Goal: Task Accomplishment & Management: Complete application form

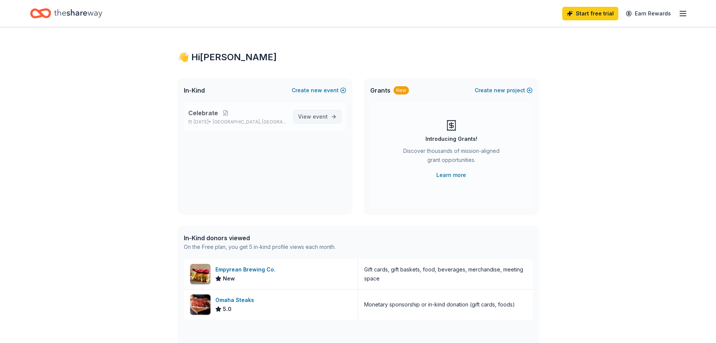
click at [317, 115] on span "event" at bounding box center [320, 116] width 15 height 6
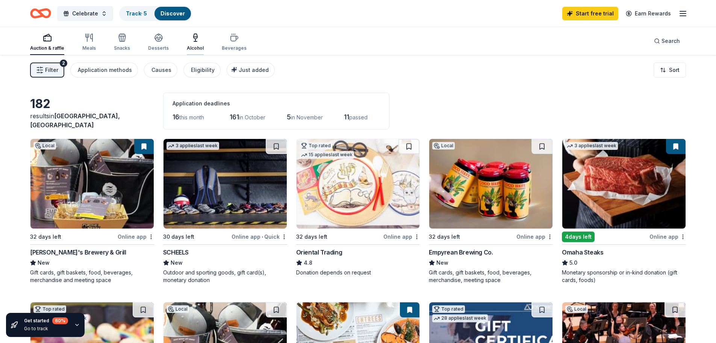
click at [195, 47] on div "Alcohol" at bounding box center [195, 48] width 17 height 6
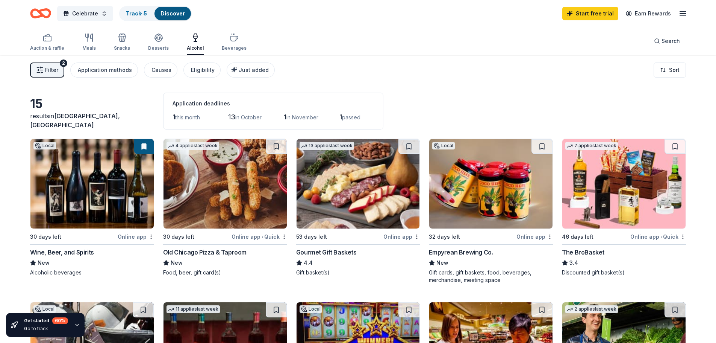
click at [61, 253] on div "Wine, Beer, and Spirits" at bounding box center [62, 251] width 64 height 9
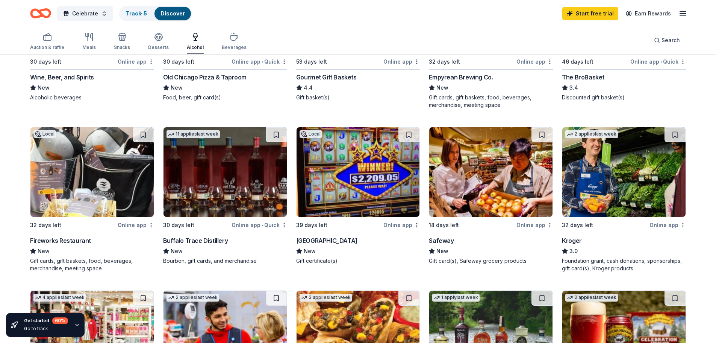
scroll to position [188, 0]
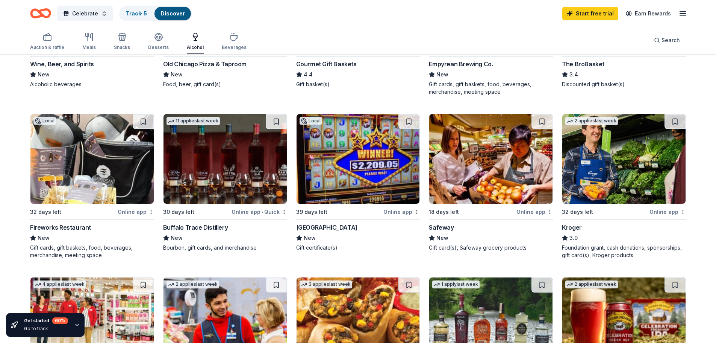
click at [231, 195] on img at bounding box center [225, 158] width 123 height 89
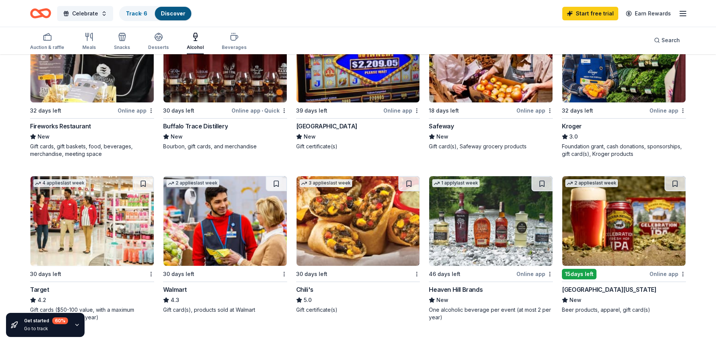
scroll to position [301, 0]
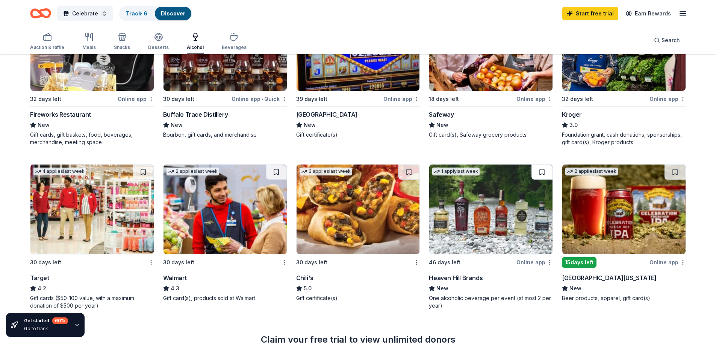
click at [544, 172] on button at bounding box center [542, 171] width 21 height 15
click at [499, 179] on img at bounding box center [490, 208] width 123 height 89
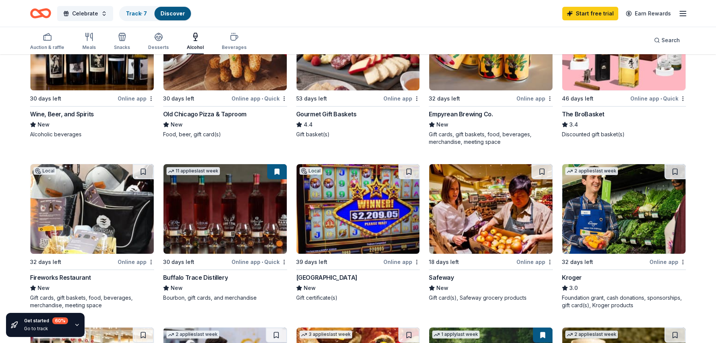
scroll to position [0, 0]
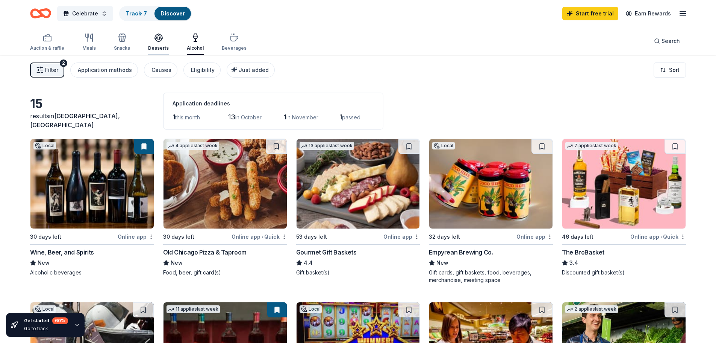
click at [160, 41] on icon "button" at bounding box center [158, 37] width 9 height 9
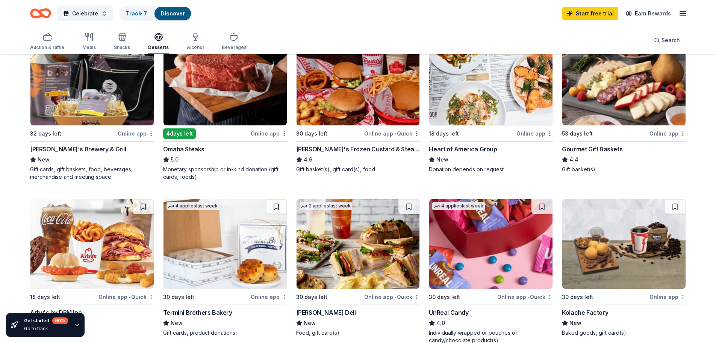
scroll to position [113, 0]
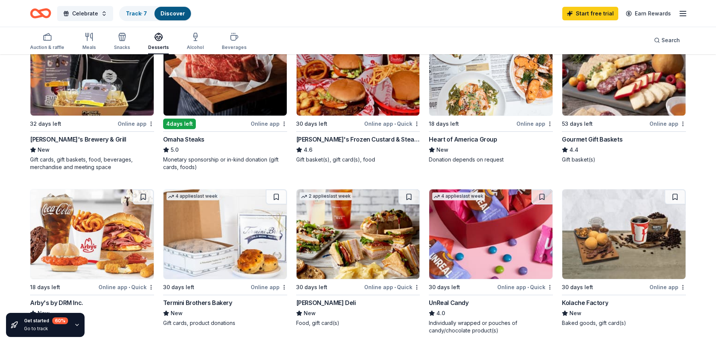
click at [666, 286] on div "Online app" at bounding box center [668, 286] width 36 height 9
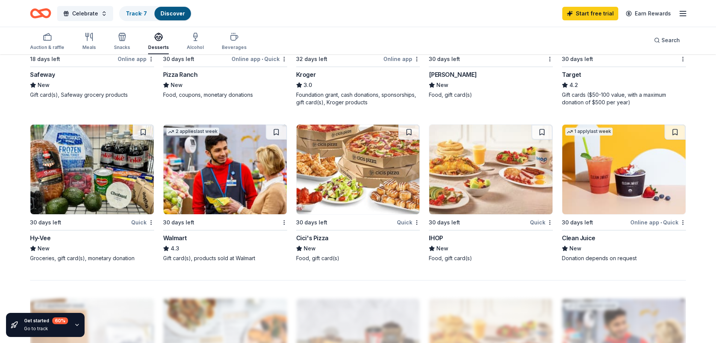
scroll to position [517, 0]
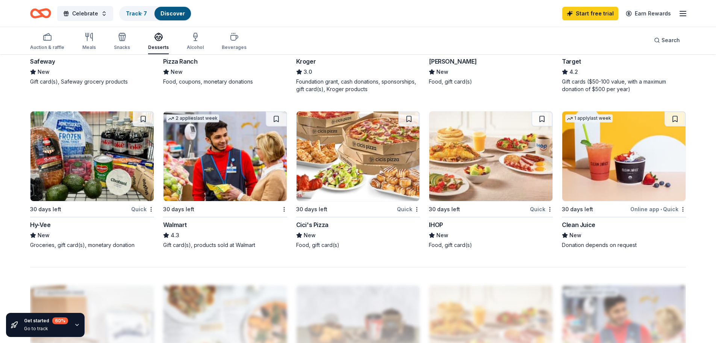
click at [65, 168] on img at bounding box center [91, 155] width 123 height 89
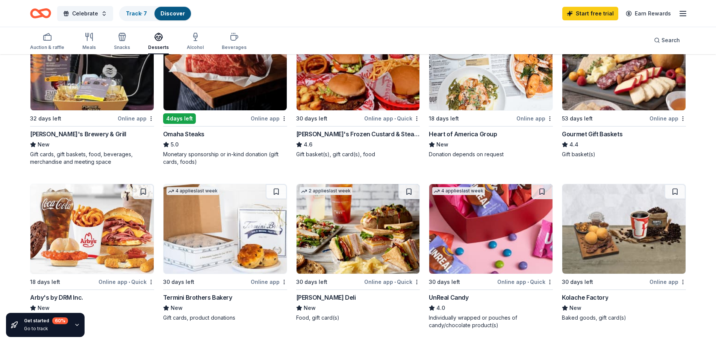
scroll to position [103, 0]
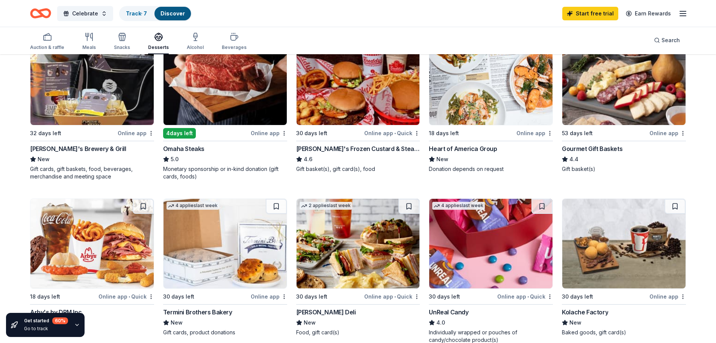
click at [631, 224] on img at bounding box center [624, 243] width 123 height 89
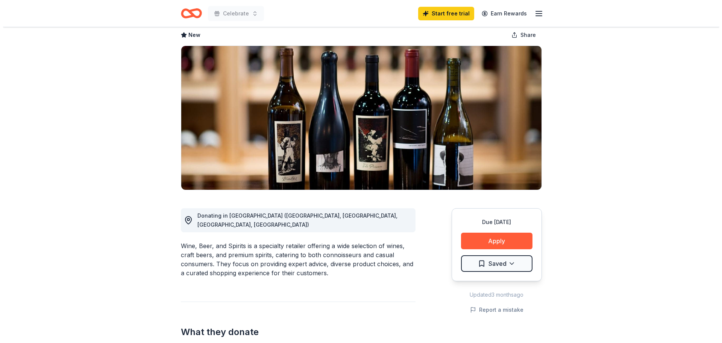
scroll to position [38, 0]
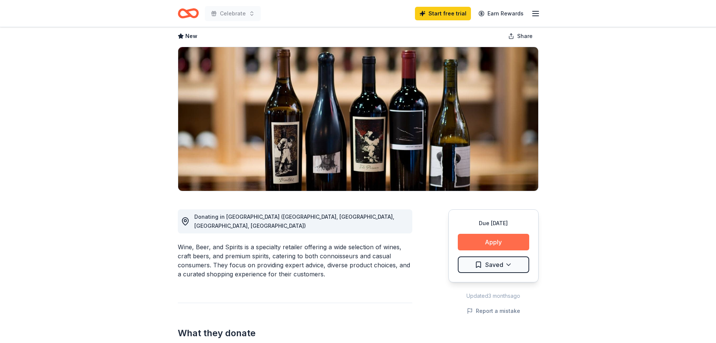
click at [495, 243] on button "Apply" at bounding box center [493, 242] width 71 height 17
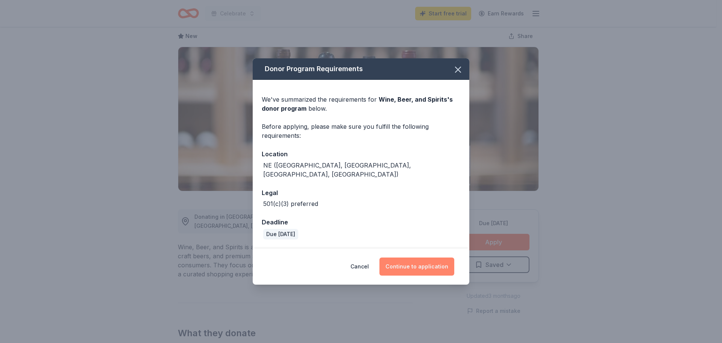
click at [428, 264] on button "Continue to application" at bounding box center [416, 266] width 75 height 18
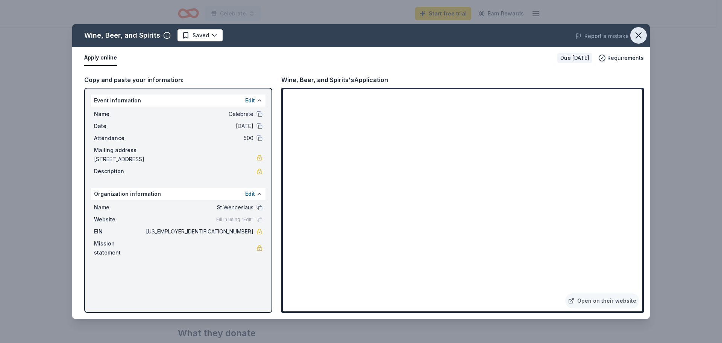
click at [634, 35] on icon "button" at bounding box center [638, 35] width 11 height 11
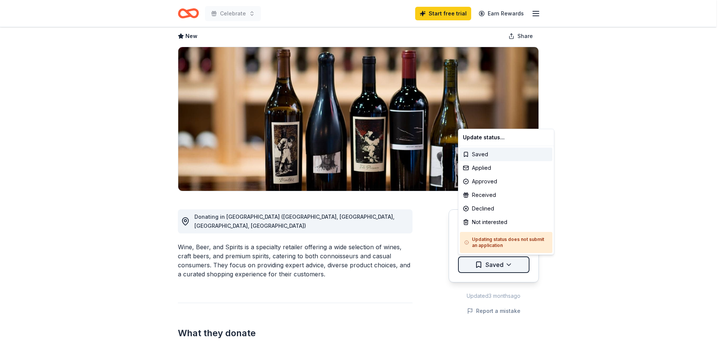
click at [490, 266] on html "Celebrate Start free trial Earn Rewards Due in 30 days Share Wine, Beer, and Sp…" at bounding box center [361, 133] width 722 height 343
click at [478, 167] on div "Applied" at bounding box center [506, 168] width 93 height 14
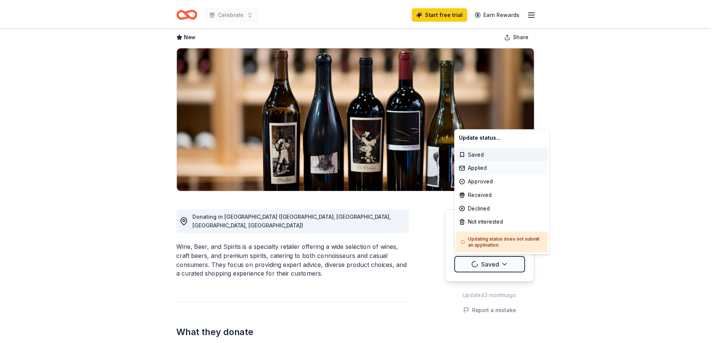
scroll to position [0, 0]
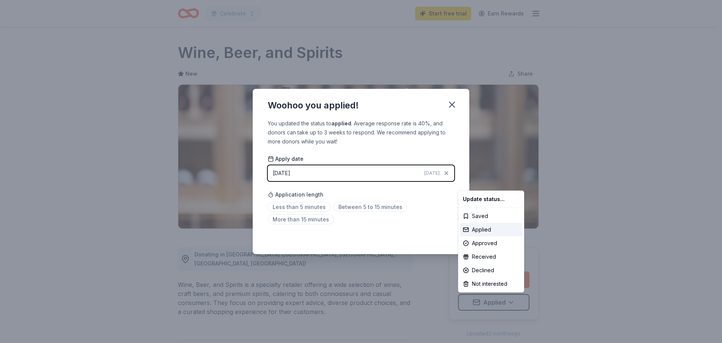
click at [365, 236] on html "Celebrate Start free trial Earn Rewards Due in 30 days Share Wine, Beer, and Sp…" at bounding box center [361, 171] width 722 height 343
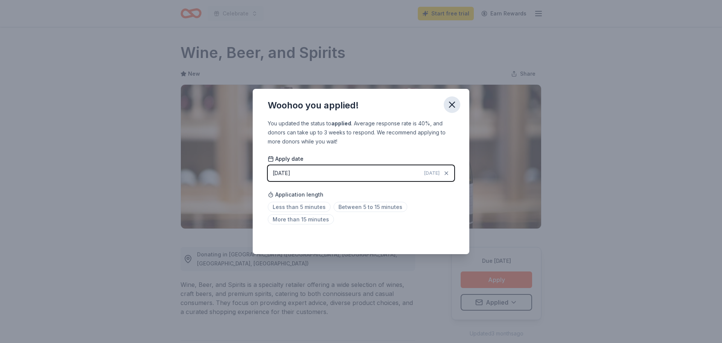
click at [450, 106] on icon "button" at bounding box center [452, 104] width 11 height 11
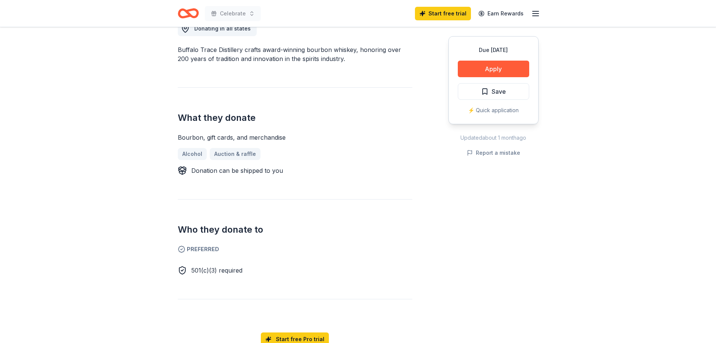
scroll to position [263, 0]
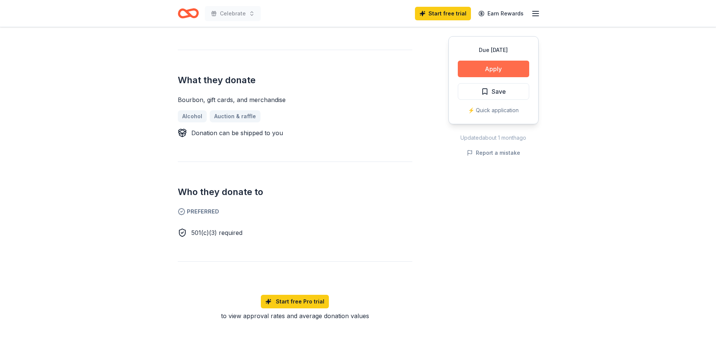
click at [518, 63] on button "Apply" at bounding box center [493, 69] width 71 height 17
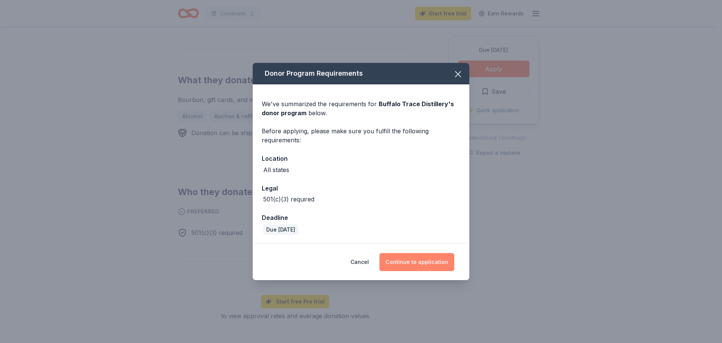
click at [410, 261] on button "Continue to application" at bounding box center [416, 262] width 75 height 18
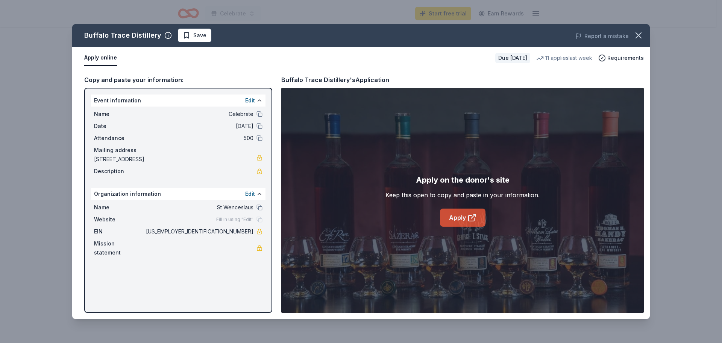
click at [469, 217] on icon at bounding box center [472, 218] width 6 height 6
click at [633, 35] on icon "button" at bounding box center [638, 35] width 11 height 11
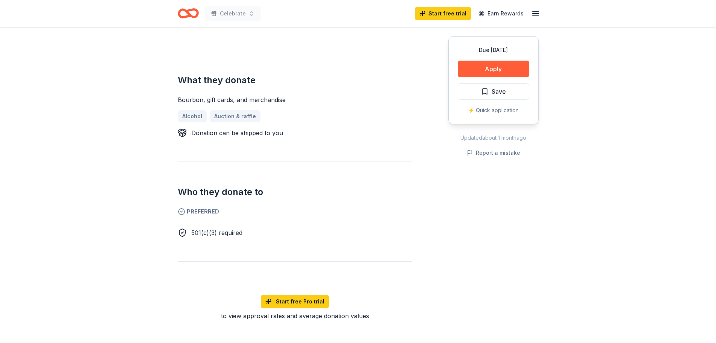
drag, startPoint x: 505, startPoint y: 69, endPoint x: 566, endPoint y: 90, distance: 64.1
click at [552, 81] on div "Due in 30 days Share Buffalo Trace Distillery New 11 applies last week Share Do…" at bounding box center [358, 223] width 716 height 919
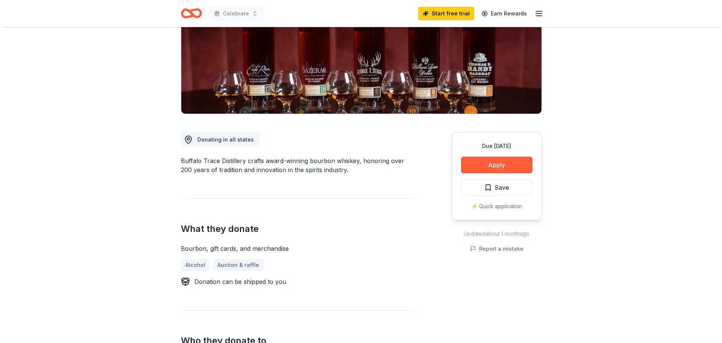
scroll to position [113, 0]
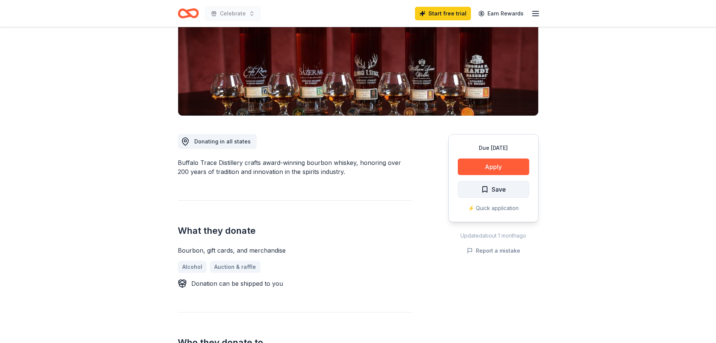
click at [500, 194] on button "Save" at bounding box center [493, 189] width 71 height 17
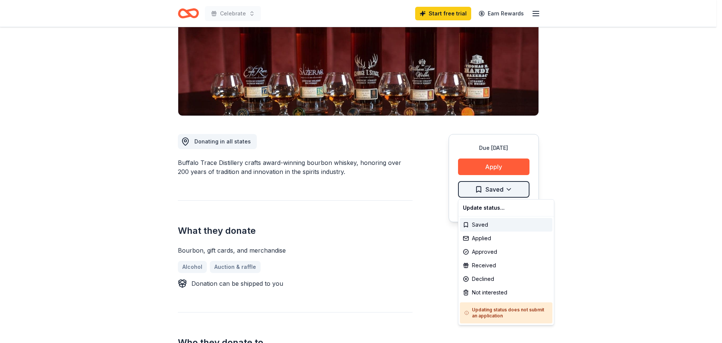
click at [511, 188] on html "Celebrate Start free trial Earn Rewards Due in 30 days Share Buffalo Trace Dist…" at bounding box center [361, 58] width 722 height 343
click at [489, 243] on div "Applied" at bounding box center [506, 238] width 93 height 14
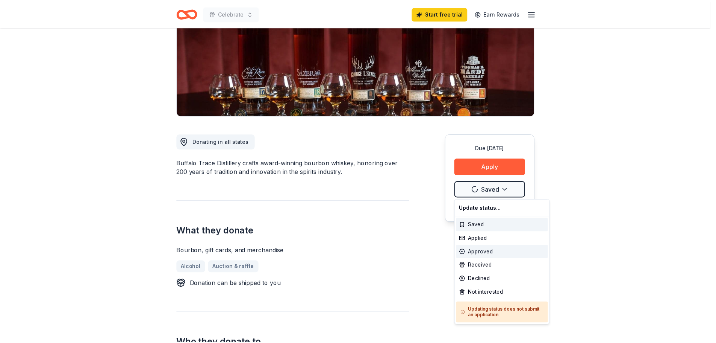
scroll to position [0, 0]
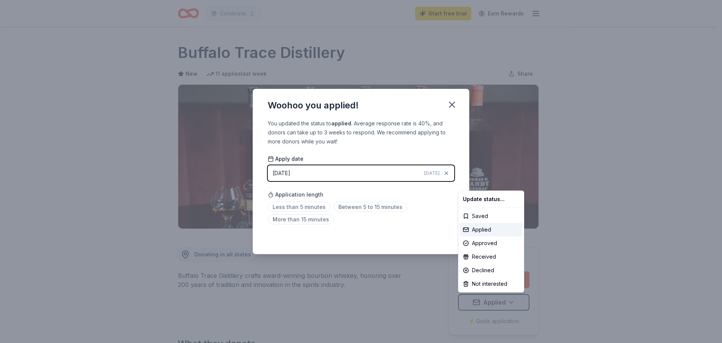
click at [450, 103] on html "Celebrate Start free trial Earn Rewards Due in 30 days Share Buffalo Trace Dist…" at bounding box center [361, 171] width 722 height 343
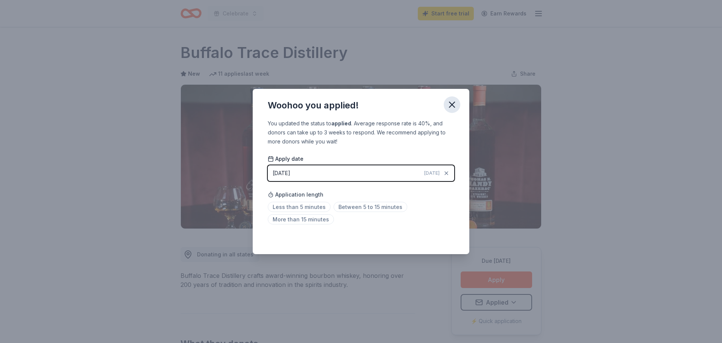
click at [453, 106] on icon "button" at bounding box center [452, 104] width 11 height 11
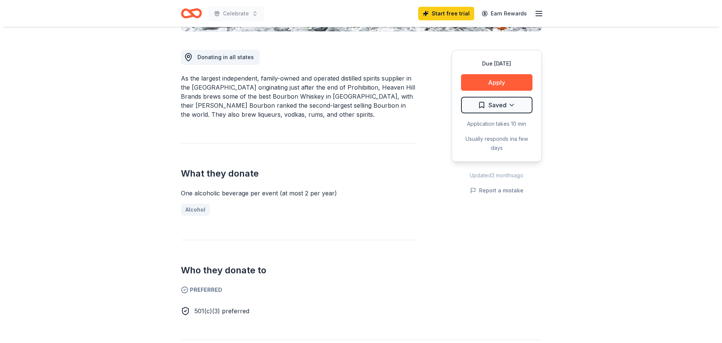
scroll to position [226, 0]
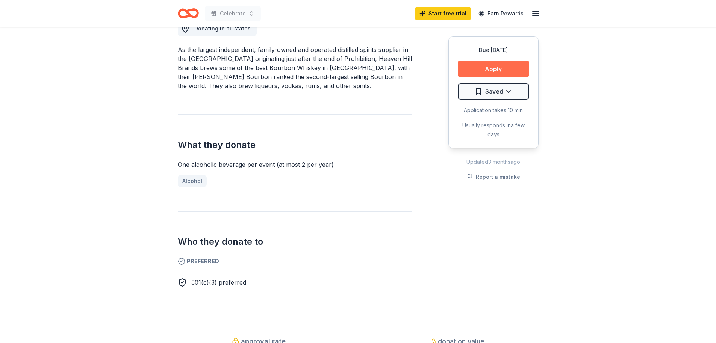
click at [486, 69] on button "Apply" at bounding box center [493, 69] width 71 height 17
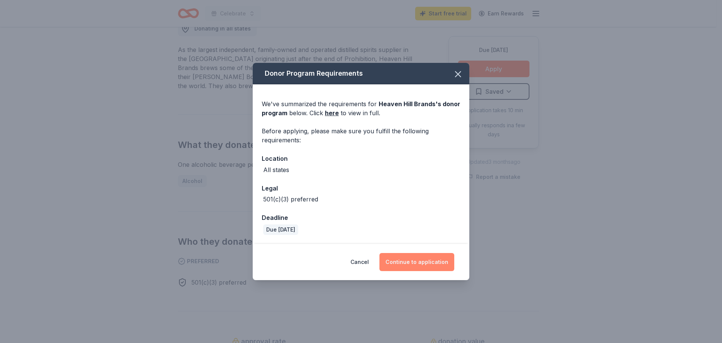
click at [418, 260] on button "Continue to application" at bounding box center [416, 262] width 75 height 18
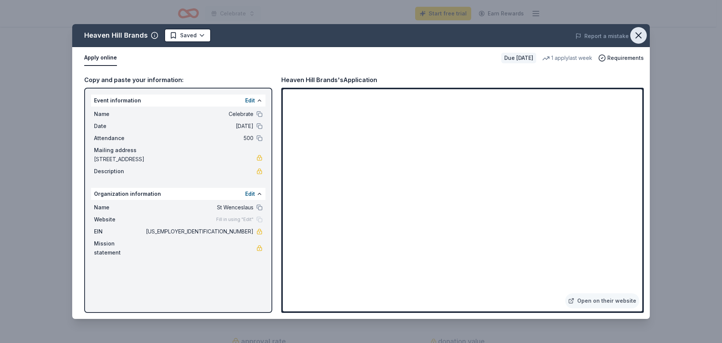
click at [640, 37] on icon "button" at bounding box center [638, 35] width 5 height 5
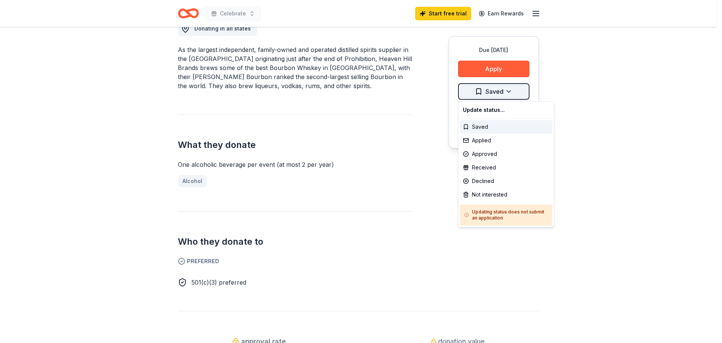
click at [481, 144] on div "Applied" at bounding box center [506, 140] width 93 height 14
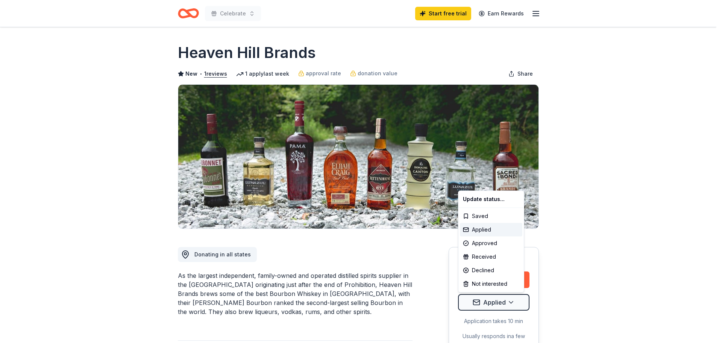
scroll to position [0, 0]
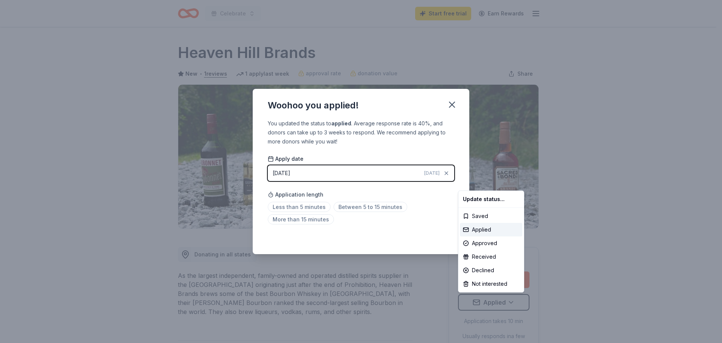
click at [452, 107] on html "Celebrate Start free trial Earn Rewards Due in 46 days Share Heaven Hill Brands…" at bounding box center [361, 171] width 722 height 343
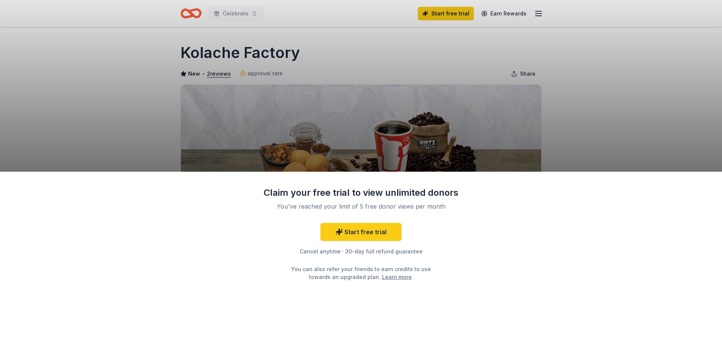
click at [639, 133] on div "Claim your free trial to view unlimited donors You've reached your limit of 5 f…" at bounding box center [361, 171] width 722 height 343
click at [378, 226] on link "Start free trial" at bounding box center [360, 232] width 81 height 18
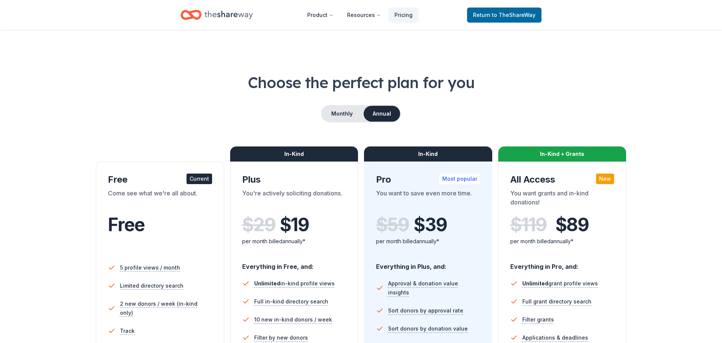
click at [358, 236] on div "Free Current Come see what we're all about. Free 5 profile views / month Limite…" at bounding box center [361, 292] width 530 height 293
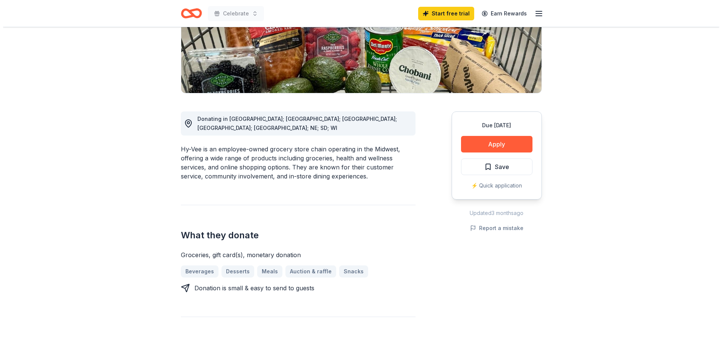
scroll to position [150, 0]
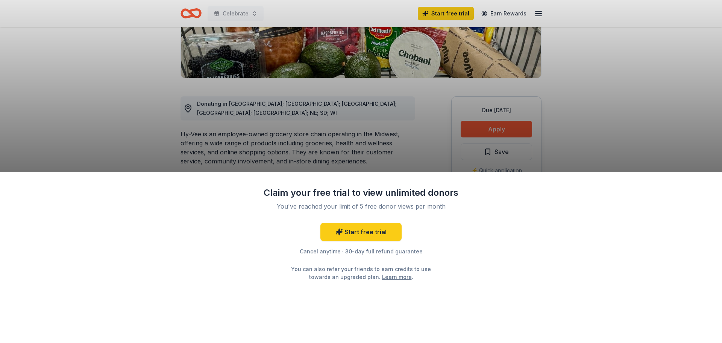
click at [651, 148] on div "Claim your free trial to view unlimited donors You've reached your limit of 5 f…" at bounding box center [361, 171] width 722 height 343
click at [155, 130] on div "Claim your free trial to view unlimited donors You've reached your limit of 5 f…" at bounding box center [361, 171] width 722 height 343
drag, startPoint x: 527, startPoint y: 75, endPoint x: 555, endPoint y: 75, distance: 28.6
click at [528, 75] on div "Claim your free trial to view unlimited donors You've reached your limit of 5 f…" at bounding box center [361, 171] width 722 height 343
